Goal: Task Accomplishment & Management: Use online tool/utility

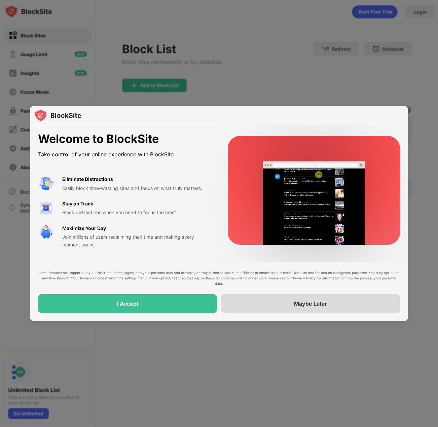
click at [293, 309] on div "Maybe Later" at bounding box center [310, 303] width 179 height 19
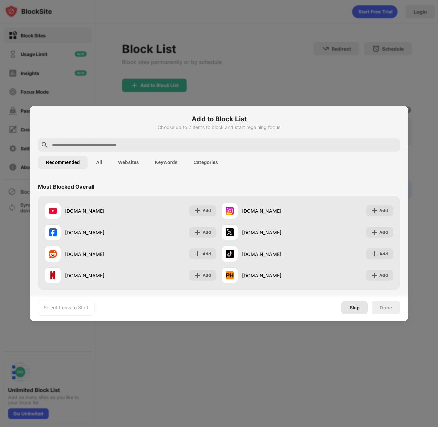
click at [352, 305] on div "Skip" at bounding box center [354, 307] width 10 height 5
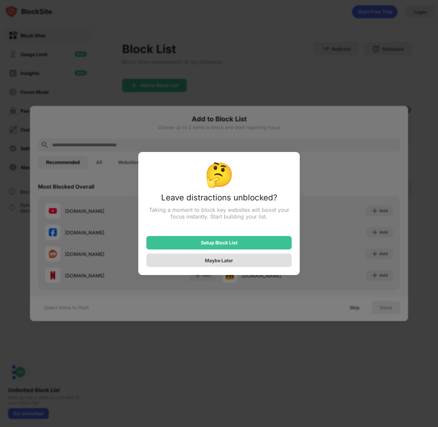
click at [246, 262] on div "Maybe Later" at bounding box center [218, 259] width 145 height 13
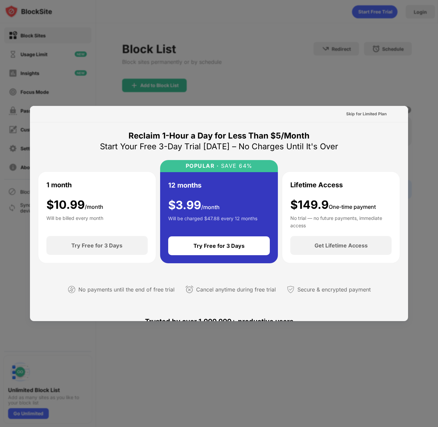
click at [363, 84] on div at bounding box center [219, 213] width 438 height 427
click at [252, 67] on div at bounding box center [219, 213] width 438 height 427
